Goal: Task Accomplishment & Management: Manage account settings

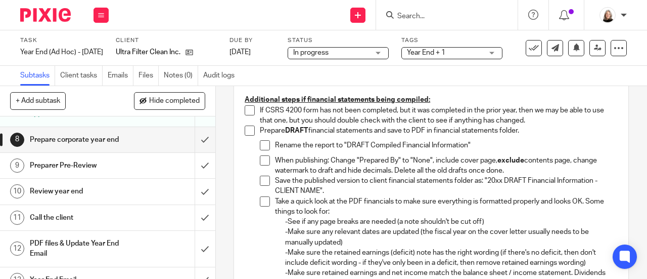
scroll to position [607, 0]
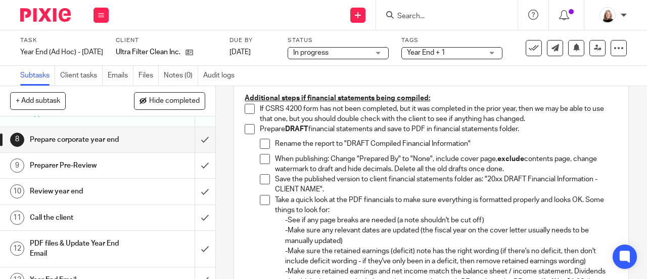
click at [245, 114] on span at bounding box center [250, 109] width 10 height 10
click at [245, 134] on span at bounding box center [250, 129] width 10 height 10
click at [260, 149] on span at bounding box center [265, 143] width 10 height 10
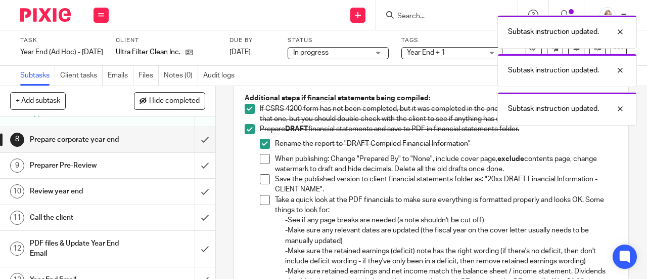
click at [262, 164] on span at bounding box center [265, 159] width 10 height 10
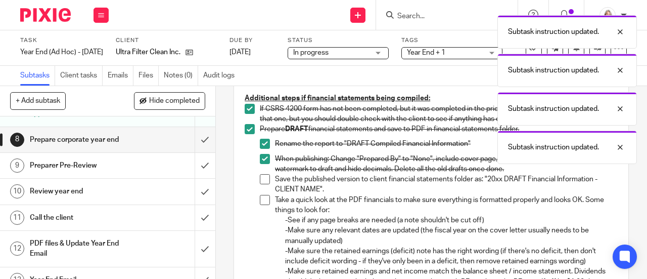
click at [265, 184] on span at bounding box center [265, 179] width 10 height 10
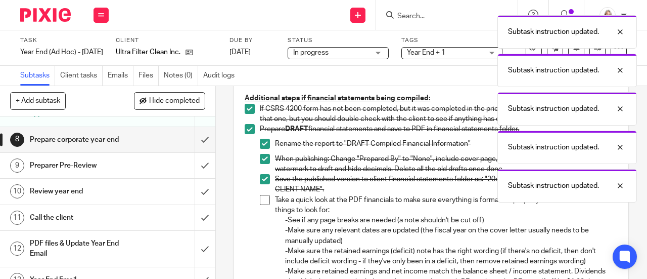
drag, startPoint x: 264, startPoint y: 212, endPoint x: 269, endPoint y: 202, distance: 11.3
click at [263, 205] on span at bounding box center [265, 200] width 10 height 10
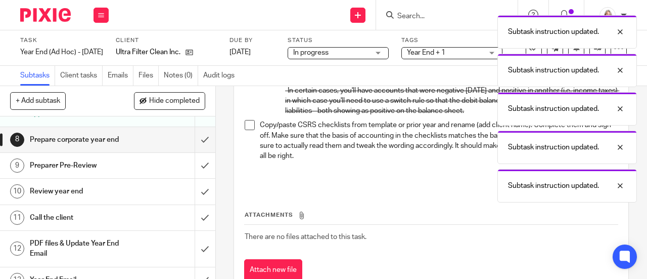
scroll to position [960, 0]
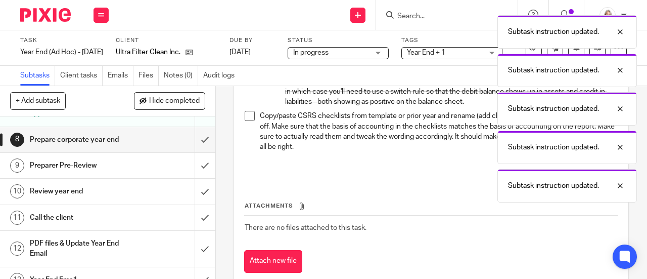
click at [247, 121] on span at bounding box center [250, 116] width 10 height 10
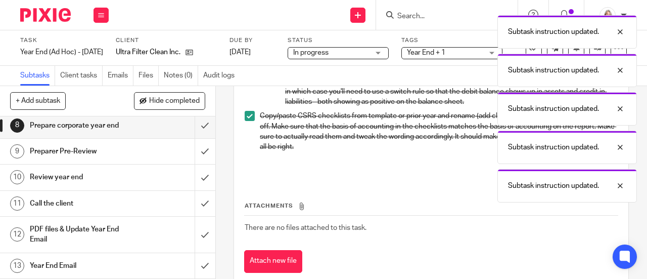
scroll to position [202, 0]
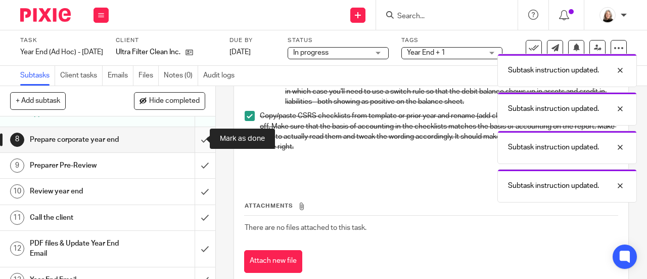
click at [192, 137] on input "submit" at bounding box center [107, 139] width 215 height 25
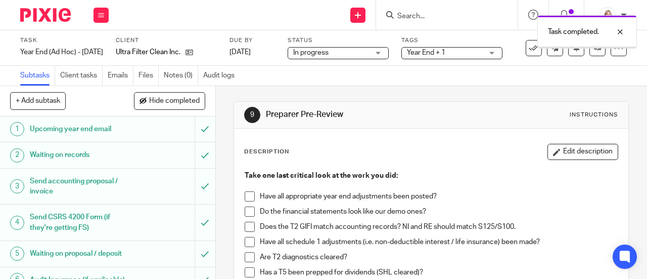
scroll to position [51, 0]
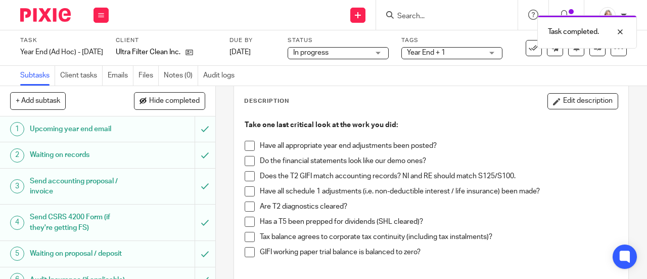
click at [246, 146] on span at bounding box center [250, 146] width 10 height 10
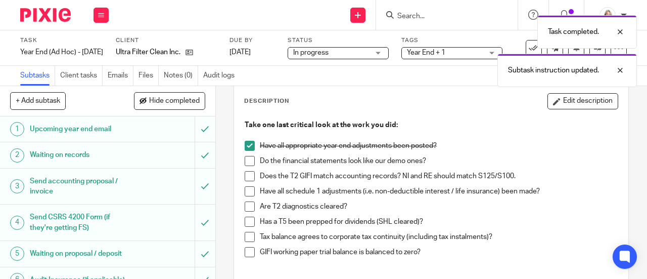
click at [245, 160] on span at bounding box center [250, 161] width 10 height 10
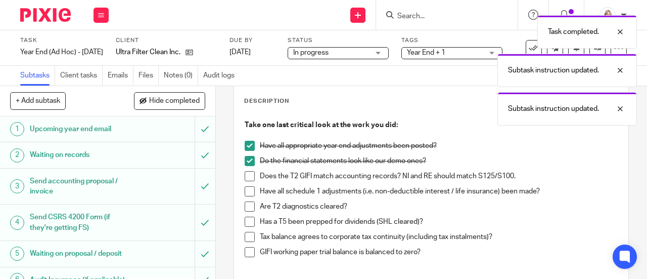
click at [245, 175] on span at bounding box center [250, 176] width 10 height 10
click at [246, 194] on span at bounding box center [250, 191] width 10 height 10
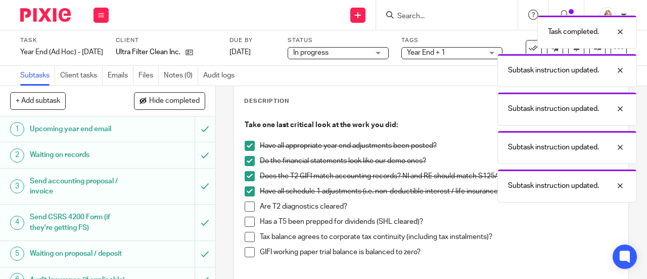
click at [246, 212] on li "Are T2 diagnostics cleared?" at bounding box center [431, 208] width 373 height 15
click at [246, 210] on span at bounding box center [250, 206] width 10 height 10
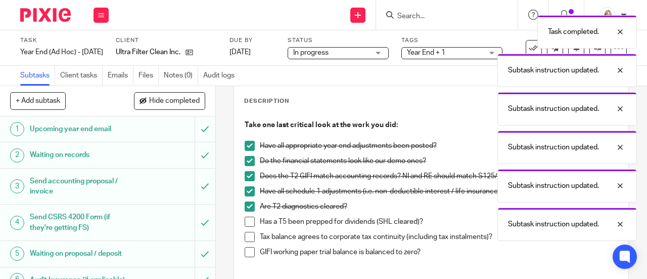
click at [246, 224] on span at bounding box center [250, 221] width 10 height 10
click at [246, 237] on span at bounding box center [250, 236] width 10 height 10
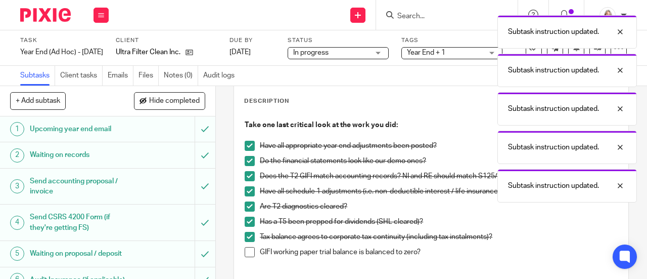
click at [245, 252] on span at bounding box center [250, 252] width 10 height 10
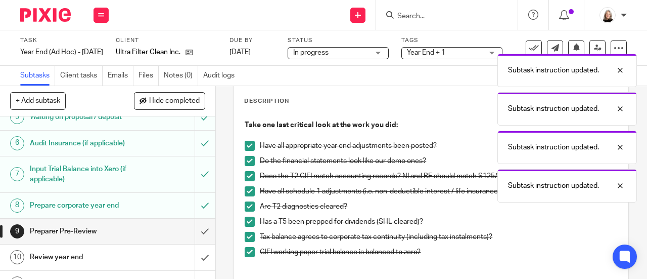
scroll to position [152, 0]
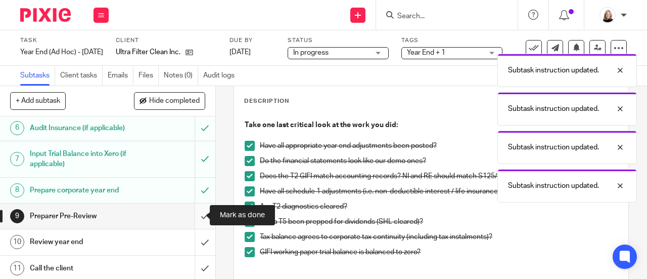
click at [196, 215] on input "submit" at bounding box center [107, 215] width 215 height 25
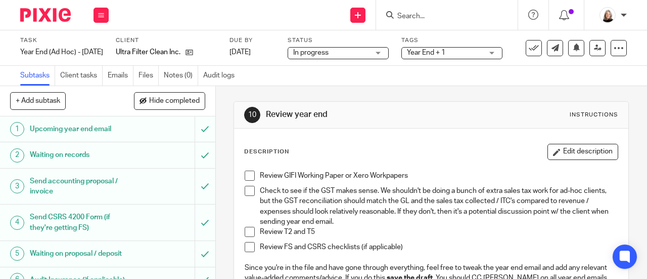
click at [455, 54] on span "Year End + 1" at bounding box center [445, 53] width 76 height 11
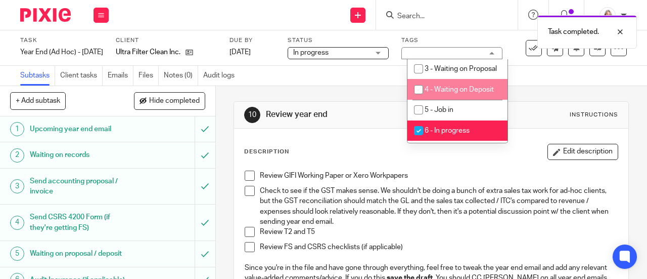
scroll to position [354, 0]
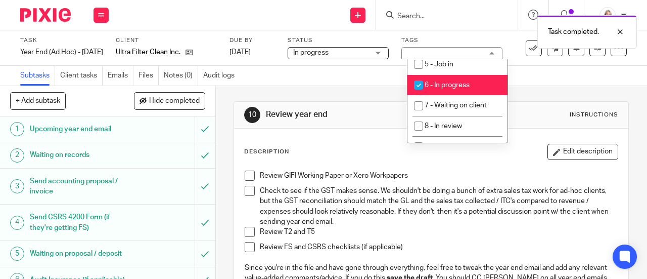
click at [450, 88] on span "6 - In progress" at bounding box center [447, 84] width 45 height 7
checkbox input "false"
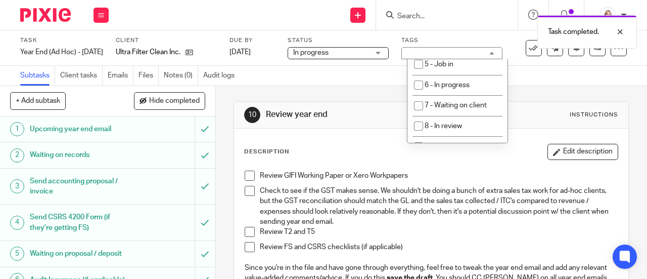
scroll to position [404, 0]
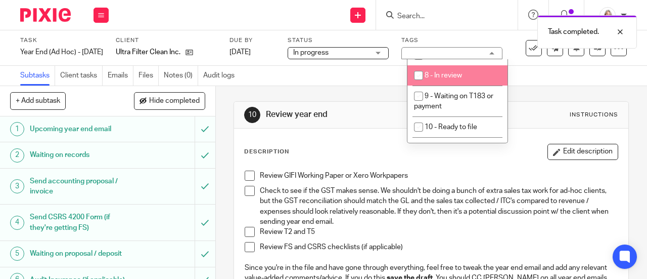
click at [451, 86] on li "8 - In review" at bounding box center [457, 75] width 100 height 21
checkbox input "true"
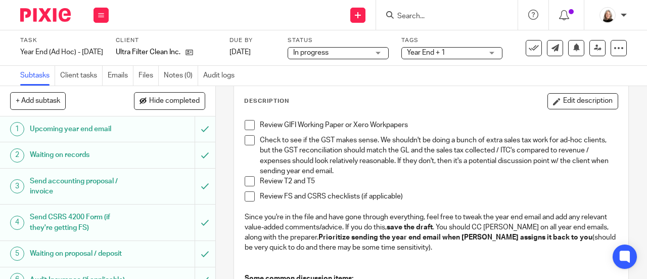
scroll to position [0, 0]
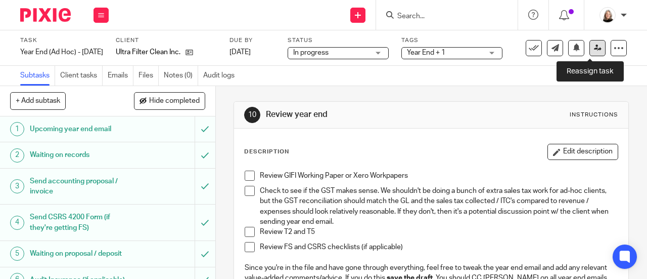
click at [594, 49] on icon at bounding box center [598, 48] width 8 height 8
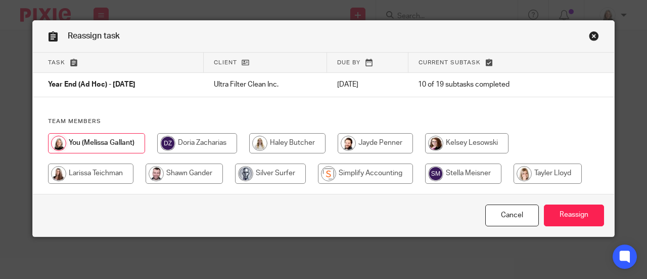
click at [538, 164] on input "radio" at bounding box center [548, 173] width 68 height 20
radio input "true"
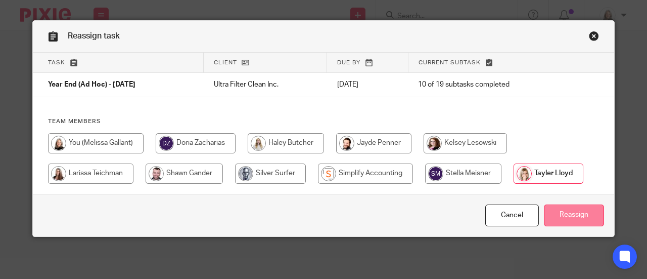
click at [568, 219] on input "Reassign" at bounding box center [574, 215] width 60 height 22
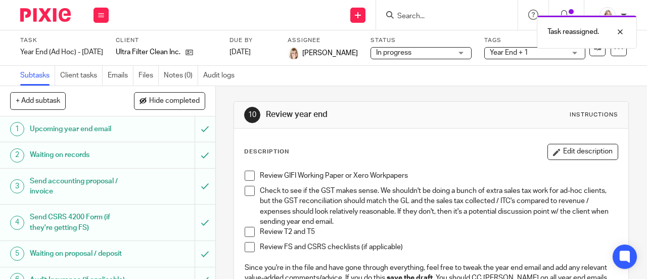
click at [60, 16] on img at bounding box center [45, 15] width 51 height 14
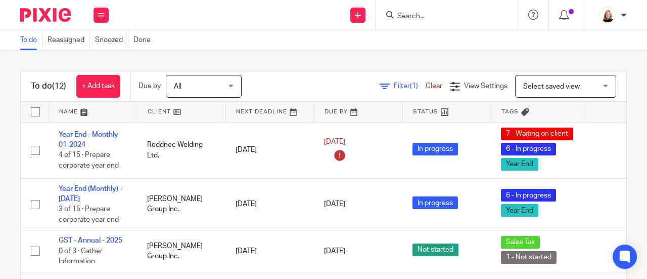
click at [428, 18] on input "Search" at bounding box center [441, 16] width 91 height 9
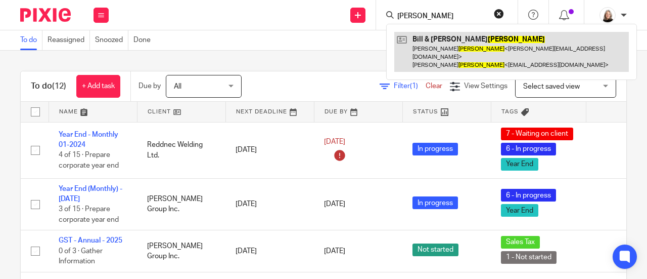
type input "mahood"
click at [425, 38] on link at bounding box center [511, 52] width 235 height 40
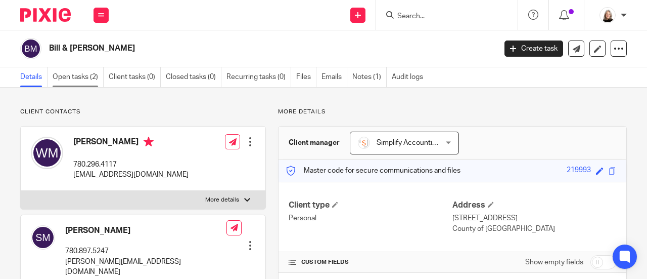
click at [71, 73] on link "Open tasks (2)" at bounding box center [78, 77] width 51 height 20
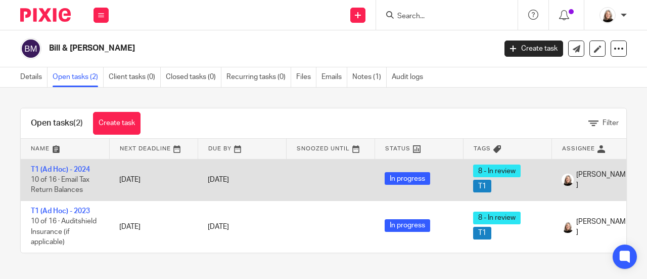
scroll to position [1, 0]
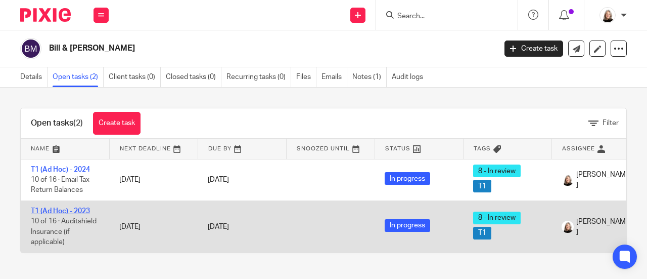
click at [77, 209] on link "T1 (Ad Hoc) - 2023" at bounding box center [60, 210] width 59 height 7
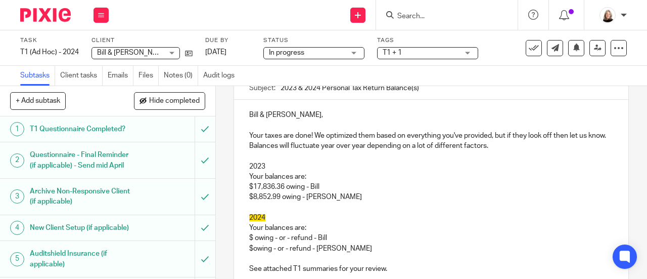
scroll to position [152, 0]
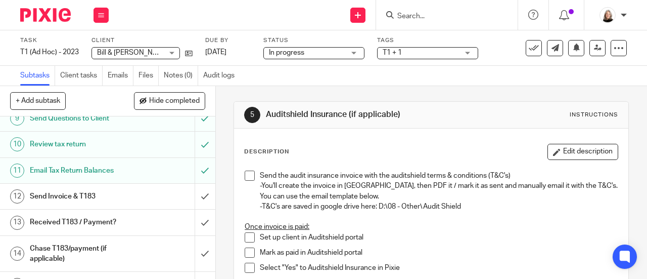
scroll to position [303, 0]
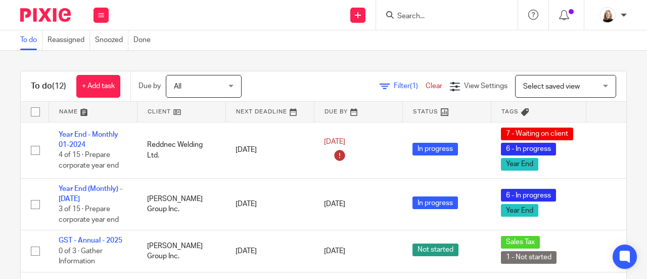
click at [475, 19] on input "Search" at bounding box center [441, 16] width 91 height 9
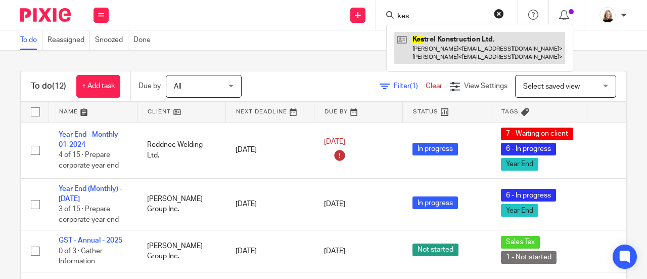
type input "kes"
click at [452, 52] on link at bounding box center [479, 47] width 171 height 31
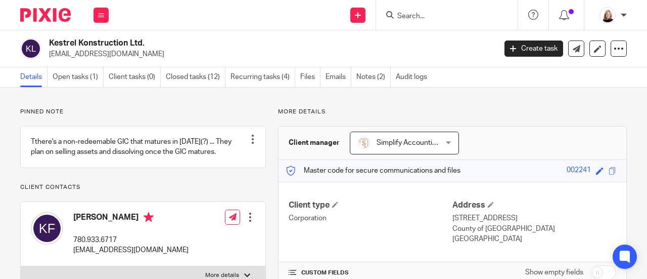
click at [92, 76] on link "Open tasks (1)" at bounding box center [78, 77] width 51 height 20
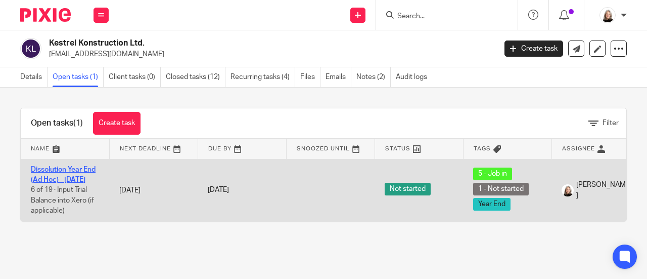
click at [59, 171] on link "Dissolution Year End (Ad Hoc) - September 11, 2025" at bounding box center [63, 174] width 65 height 17
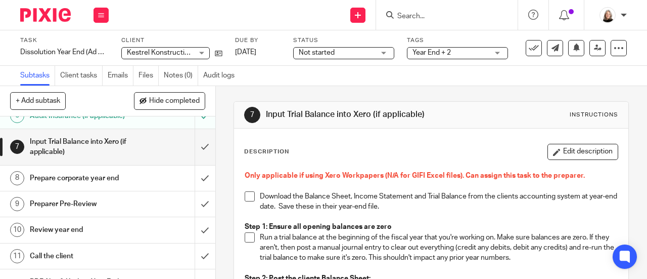
scroll to position [202, 0]
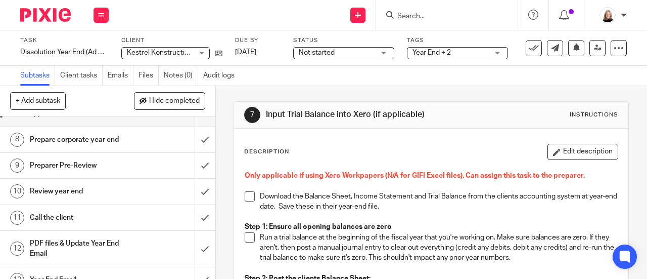
click at [110, 135] on h1 "Prepare corporate year end" at bounding box center [81, 139] width 103 height 15
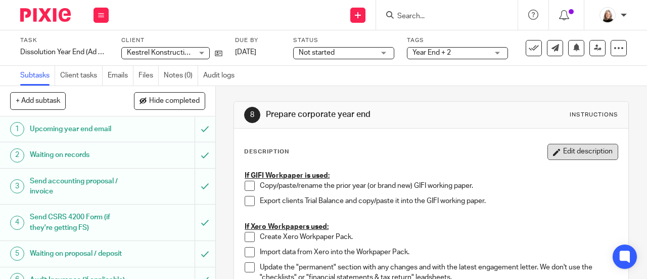
click at [547, 144] on button "Edit description" at bounding box center [582, 152] width 71 height 16
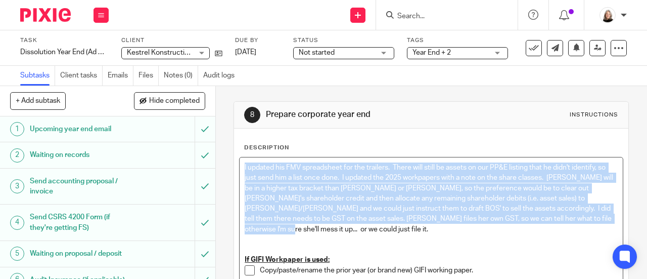
drag, startPoint x: 555, startPoint y: 222, endPoint x: 234, endPoint y: 168, distance: 325.9
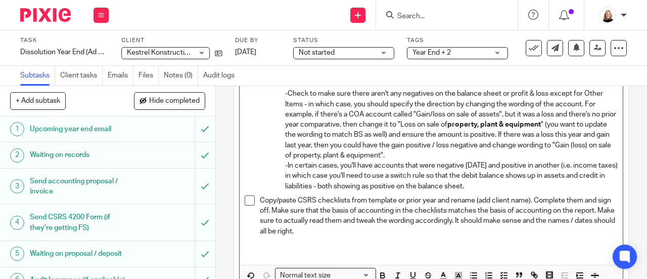
scroll to position [1011, 0]
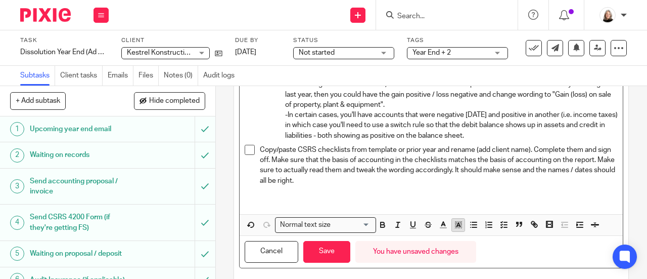
click at [461, 221] on rect "button" at bounding box center [461, 221] width 1 height 1
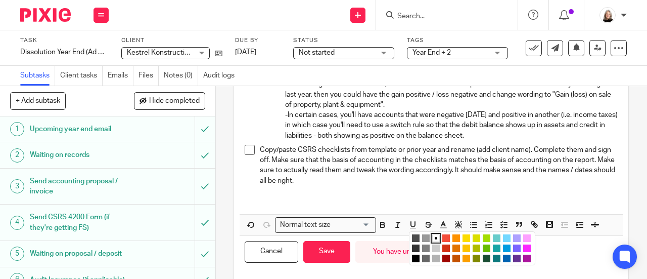
click at [525, 240] on li "color:#FDA1FF" at bounding box center [527, 238] width 8 height 8
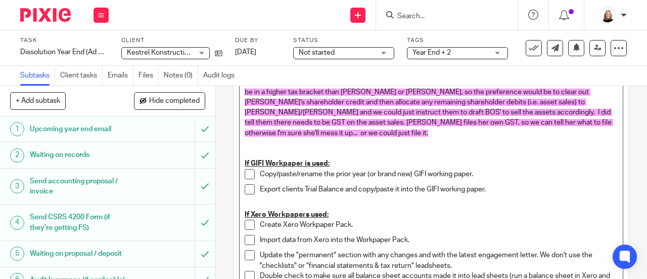
scroll to position [0, 0]
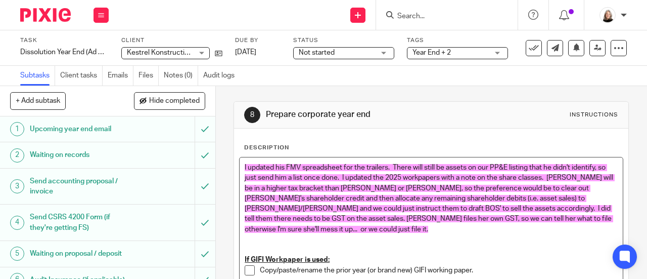
click at [355, 201] on p "I updated his FMV spreadsheet for the trailers. There will still be assets on o…" at bounding box center [431, 198] width 373 height 72
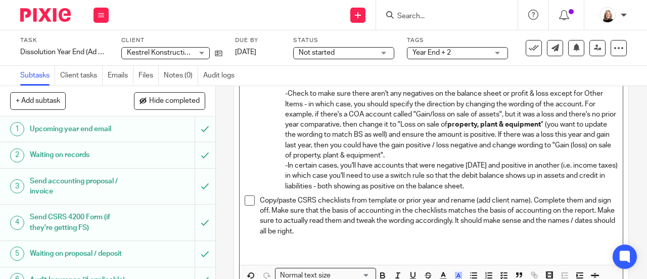
scroll to position [1029, 0]
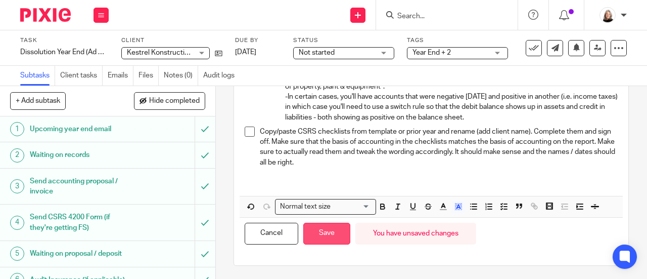
click at [332, 237] on button "Save" at bounding box center [326, 233] width 47 height 22
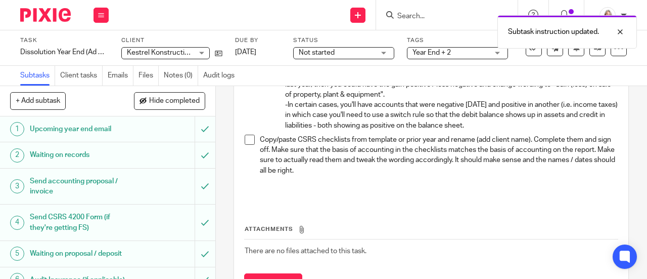
scroll to position [1037, 0]
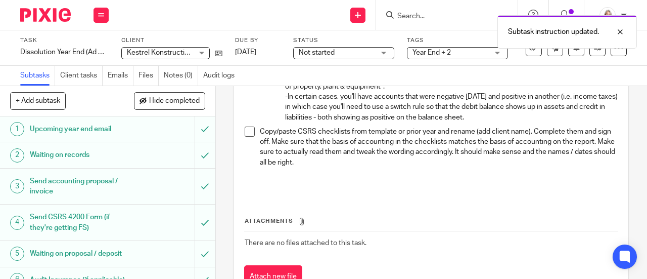
click at [428, 17] on div "Subtask instruction updated." at bounding box center [479, 29] width 313 height 38
click at [429, 17] on div "Subtask instruction updated." at bounding box center [479, 29] width 313 height 38
click at [400, 17] on div "Subtask instruction updated." at bounding box center [479, 29] width 313 height 38
click at [402, 15] on div "Subtask instruction updated." at bounding box center [479, 29] width 313 height 38
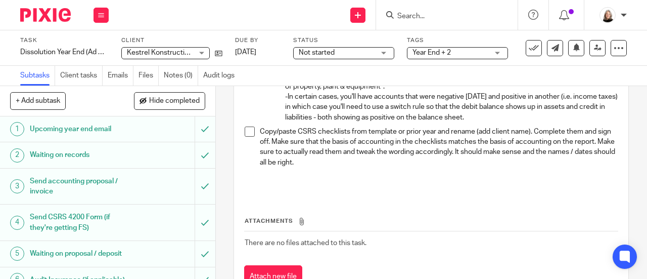
click at [413, 17] on input "Search" at bounding box center [441, 16] width 91 height 9
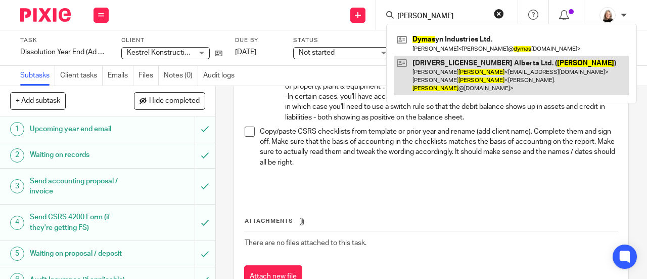
type input "dumas"
click at [439, 70] on link at bounding box center [511, 76] width 235 height 40
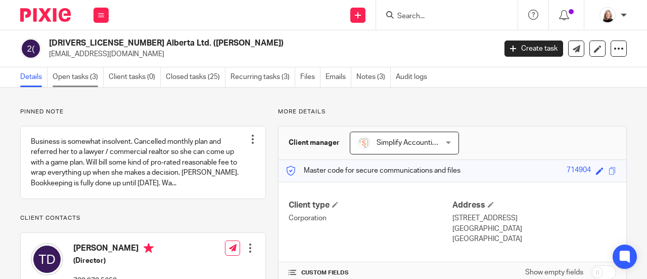
click at [84, 76] on link "Open tasks (3)" at bounding box center [78, 77] width 51 height 20
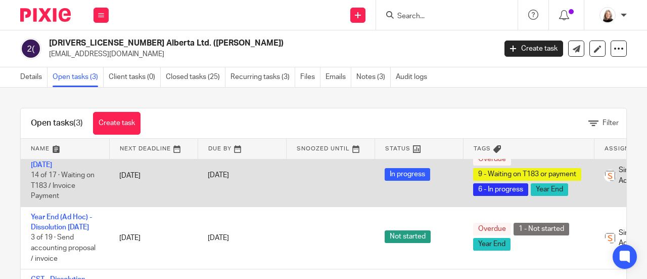
scroll to position [23, 0]
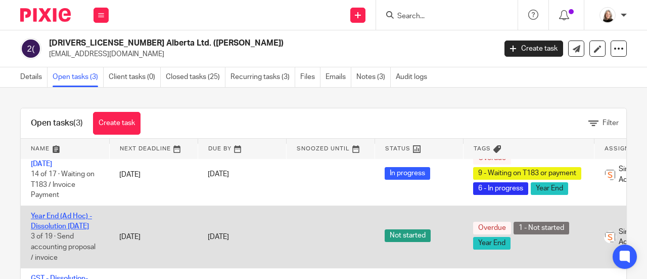
click at [72, 216] on link "Year End (Ad Hoc) - Dissolution [DATE]" at bounding box center [61, 220] width 61 height 17
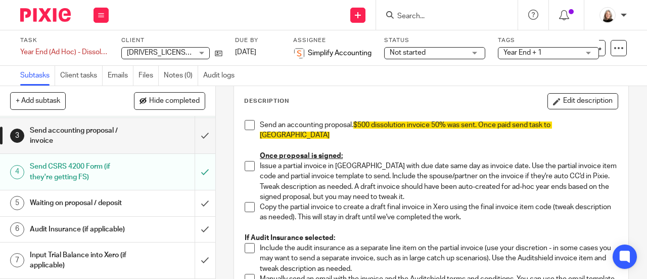
scroll to position [101, 0]
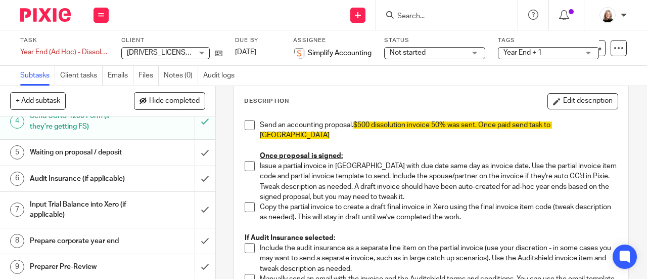
click at [82, 238] on h1 "Prepare corporate year end" at bounding box center [81, 240] width 103 height 15
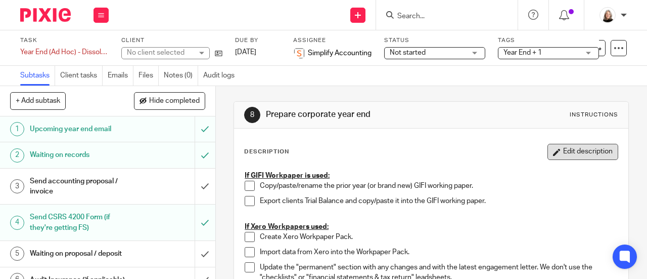
click at [548, 153] on button "Edit description" at bounding box center [582, 152] width 71 height 16
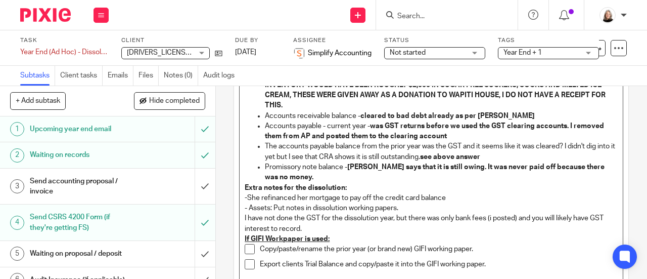
scroll to position [129, 0]
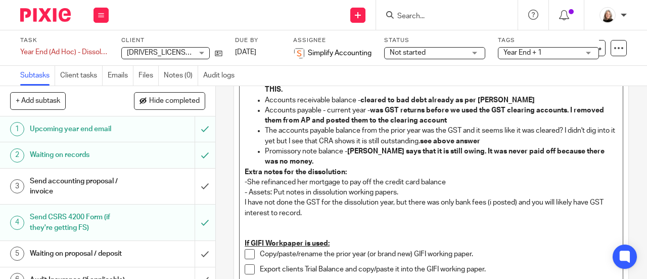
click at [322, 218] on p "I have not done the GST for the dissolution year, but there was only bank fees …" at bounding box center [431, 207] width 373 height 21
click at [306, 228] on p at bounding box center [431, 223] width 373 height 10
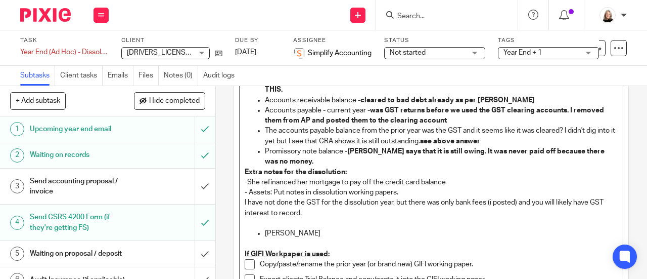
click at [261, 238] on ul "Kelsey" at bounding box center [431, 233] width 373 height 10
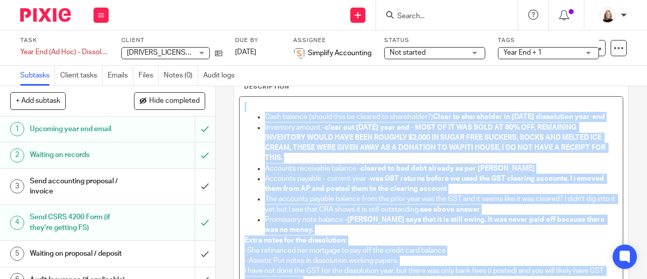
scroll to position [0, 0]
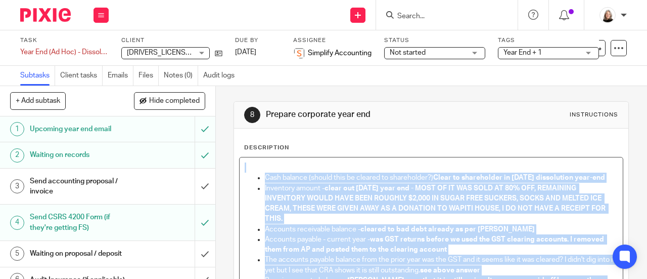
drag, startPoint x: 268, startPoint y: 246, endPoint x: 211, endPoint y: 149, distance: 112.2
click at [211, 149] on div "+ Add subtask Hide completed Cancel + Add 1 Upcoming year end email 2 Waiting o…" at bounding box center [323, 182] width 647 height 193
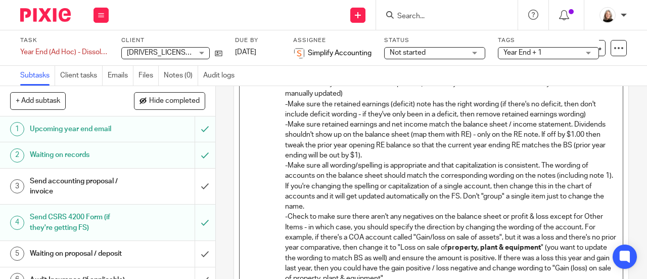
scroll to position [1173, 0]
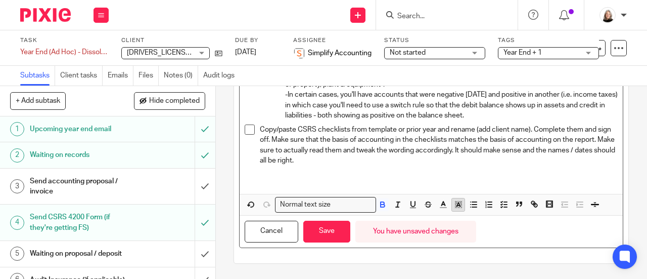
click at [454, 211] on button "button" at bounding box center [458, 204] width 13 height 13
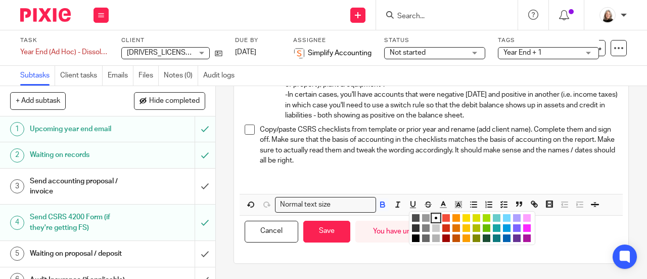
click at [523, 217] on li "color:#FDA1FF" at bounding box center [527, 218] width 8 height 8
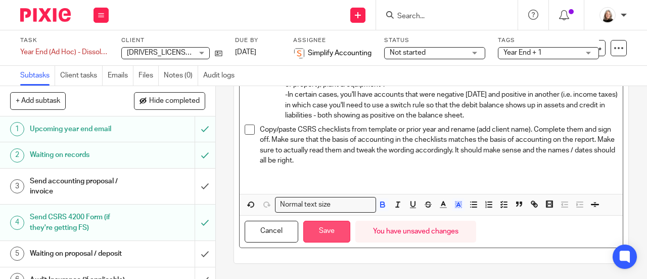
click at [314, 234] on button "Save" at bounding box center [326, 231] width 47 height 22
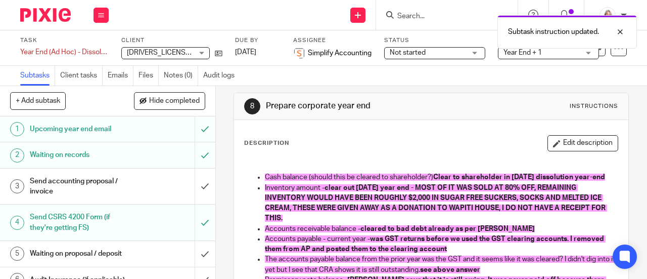
scroll to position [0, 0]
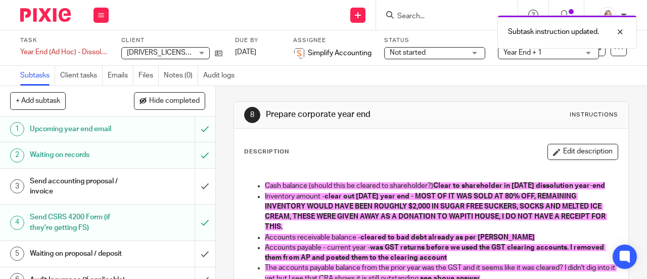
click at [400, 255] on span "was GST returns before we used the GST clearing accounts. I removed them from A…" at bounding box center [435, 252] width 341 height 17
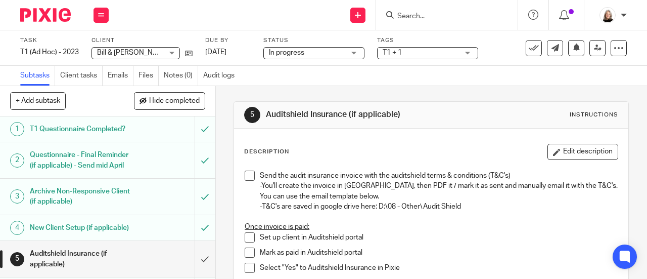
scroll to position [303, 0]
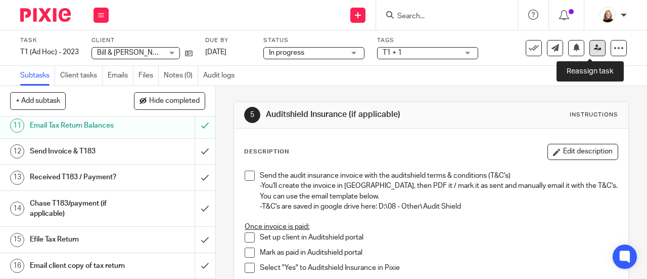
click at [594, 48] on icon at bounding box center [598, 48] width 8 height 8
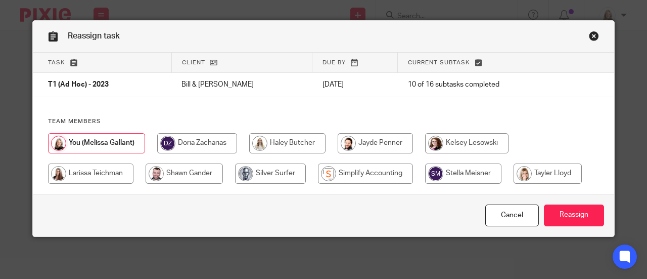
click at [534, 171] on input "radio" at bounding box center [548, 173] width 68 height 20
radio input "true"
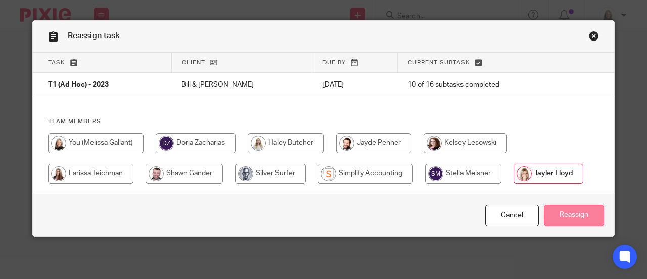
click at [582, 216] on input "Reassign" at bounding box center [574, 215] width 60 height 22
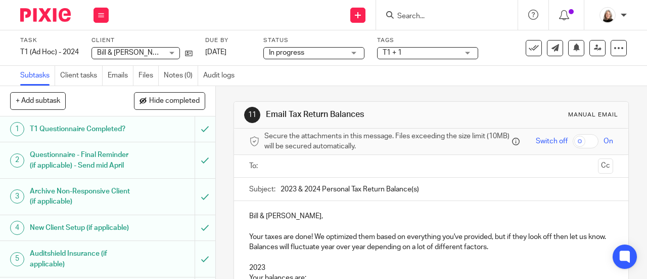
scroll to position [152, 0]
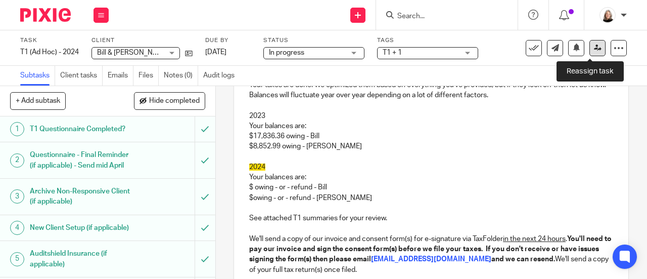
click at [594, 47] on icon at bounding box center [598, 48] width 8 height 8
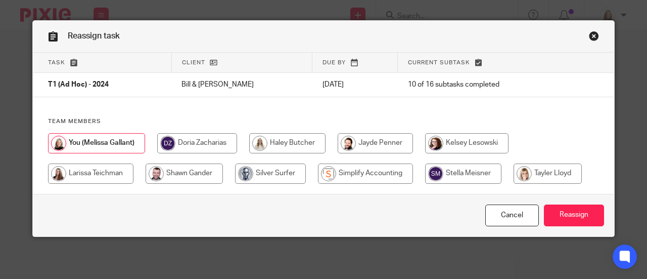
click at [529, 173] on input "radio" at bounding box center [548, 173] width 68 height 20
radio input "true"
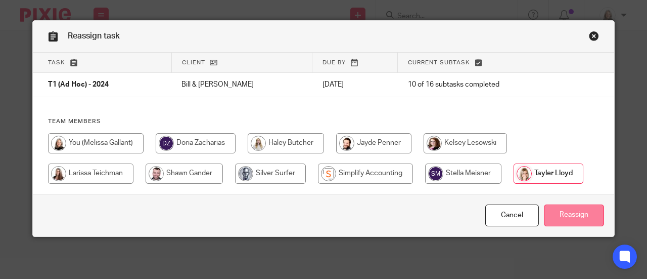
click at [559, 217] on input "Reassign" at bounding box center [574, 215] width 60 height 22
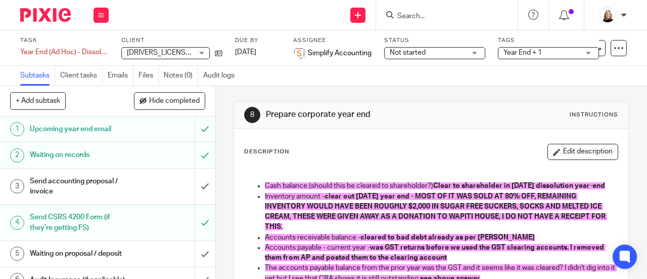
click at [57, 12] on img at bounding box center [45, 15] width 51 height 14
